Goal: Find specific page/section: Find specific page/section

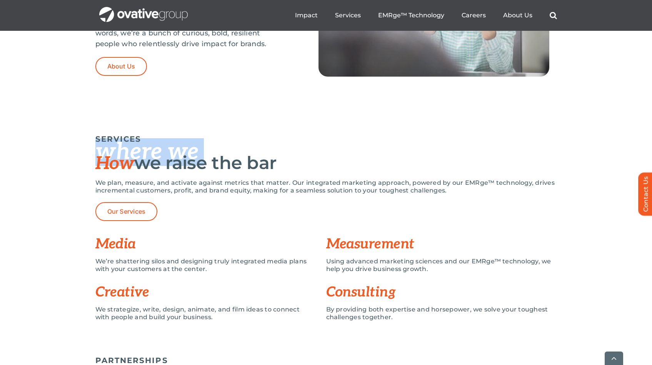
scroll to position [495, 0]
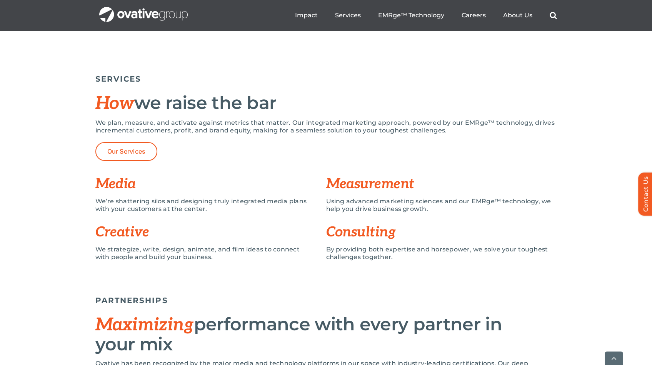
click at [153, 262] on div "We strategize, write, design, animate, and film ideas to connect with people an…" at bounding box center [204, 256] width 219 height 23
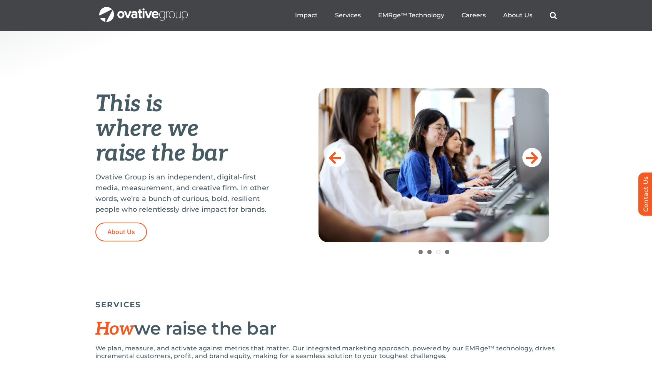
scroll to position [0, 0]
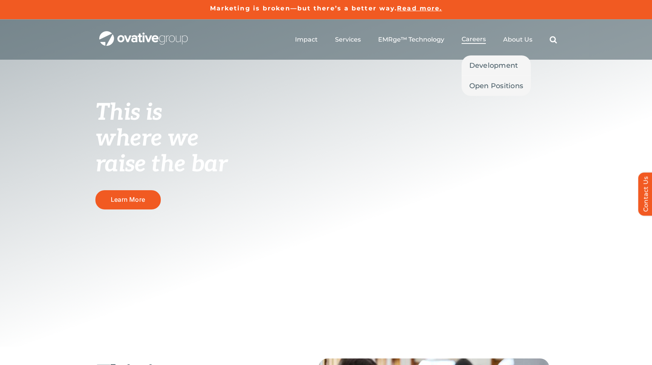
click at [478, 40] on span "Careers" at bounding box center [473, 39] width 24 height 8
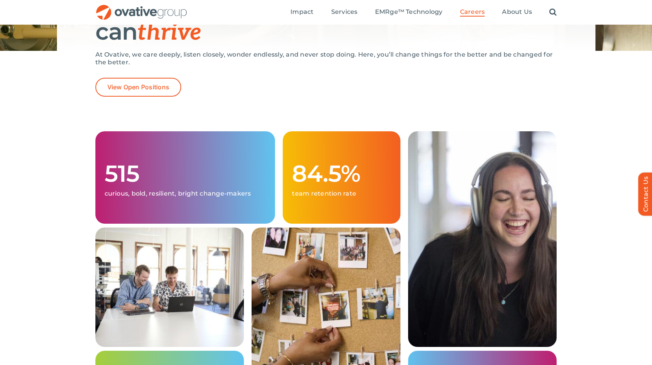
scroll to position [50, 0]
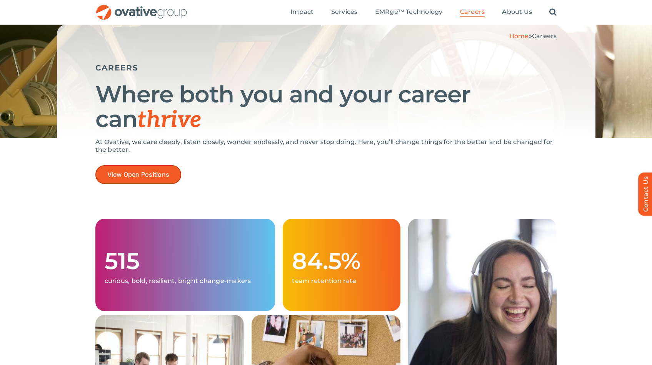
click at [130, 172] on span "View Open Positions" at bounding box center [138, 174] width 62 height 7
